Goal: Task Accomplishment & Management: Manage account settings

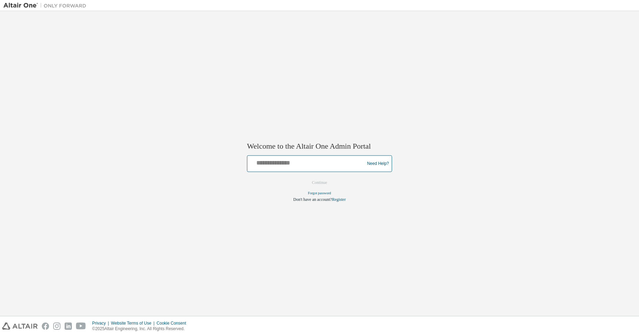
click at [289, 166] on input "text" at bounding box center [307, 162] width 114 height 10
type input "**********"
click at [321, 181] on button "Continue" at bounding box center [320, 183] width 30 height 10
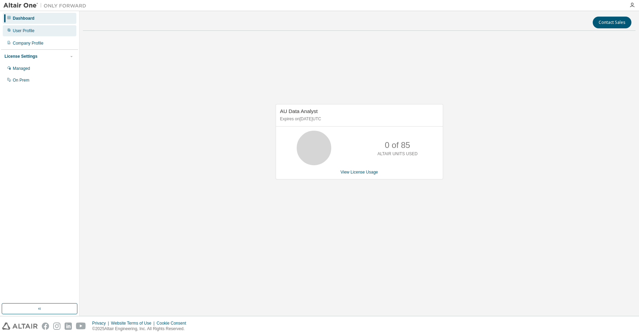
click at [23, 29] on div "User Profile" at bounding box center [24, 31] width 22 height 6
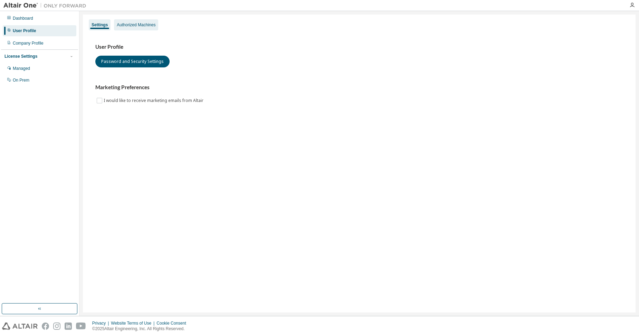
click at [131, 23] on div "Authorized Machines" at bounding box center [136, 25] width 39 height 6
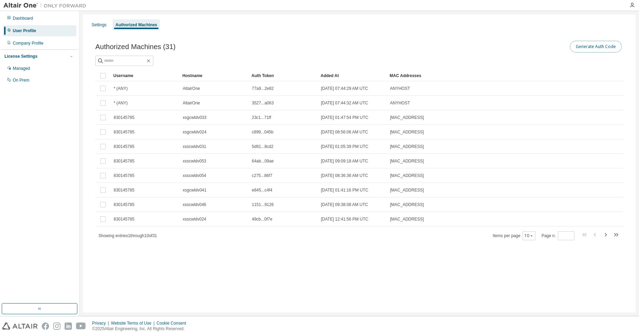
click at [609, 47] on button "Generate Auth Code" at bounding box center [596, 47] width 52 height 12
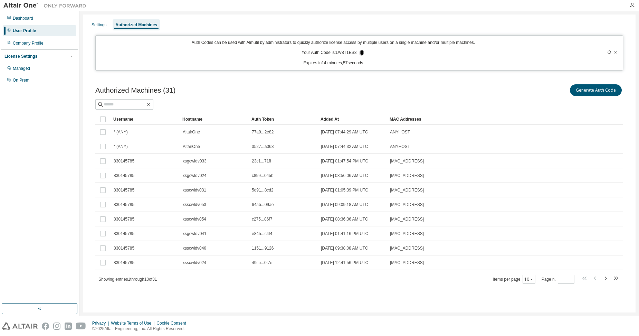
click at [362, 53] on icon at bounding box center [362, 52] width 4 height 5
